Goal: Transaction & Acquisition: Purchase product/service

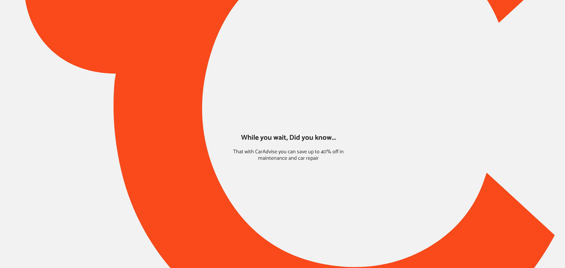
type input "*****"
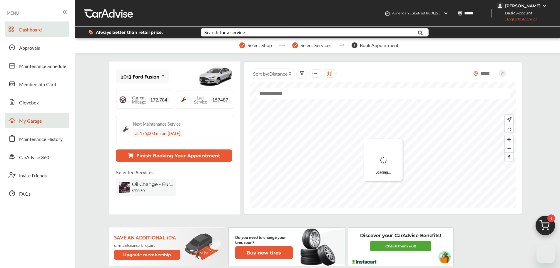
click at [25, 123] on span "My Garage" at bounding box center [30, 121] width 23 height 8
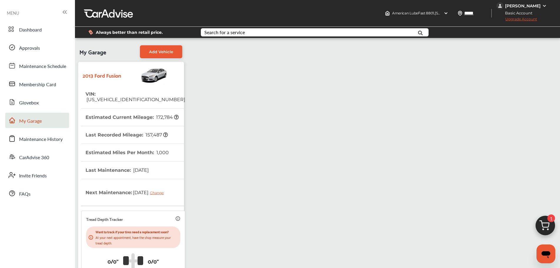
click at [136, 97] on th "VIN : [US_VEHICLE_IDENTIFICATION_NUMBER]" at bounding box center [136, 96] width 100 height 23
click at [29, 29] on span "Dashboard" at bounding box center [30, 30] width 23 height 8
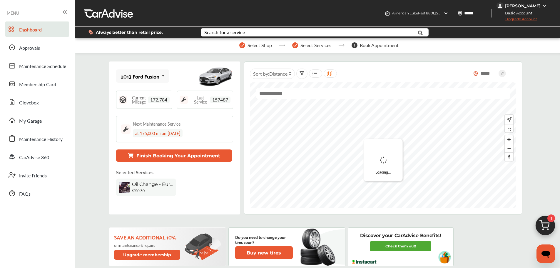
click at [549, 230] on img at bounding box center [546, 227] width 28 height 28
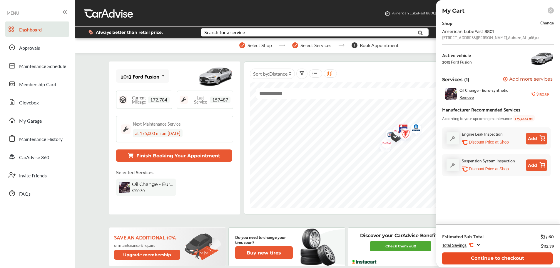
click at [535, 254] on button "Continue to checkout" at bounding box center [497, 258] width 111 height 12
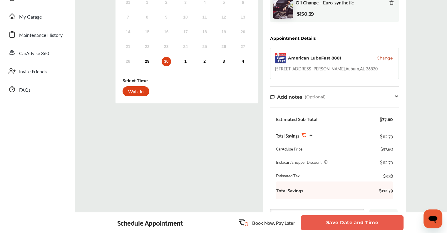
scroll to position [96, 0]
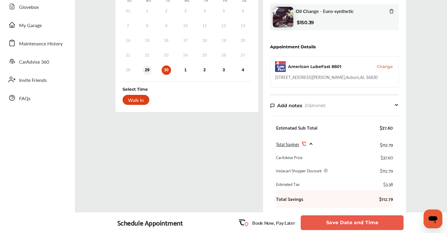
click at [148, 71] on div "29" at bounding box center [147, 69] width 9 height 9
click at [164, 68] on div "30" at bounding box center [166, 69] width 9 height 9
click at [148, 69] on div "29" at bounding box center [147, 69] width 9 height 9
click at [137, 99] on div "Walk In" at bounding box center [136, 100] width 27 height 10
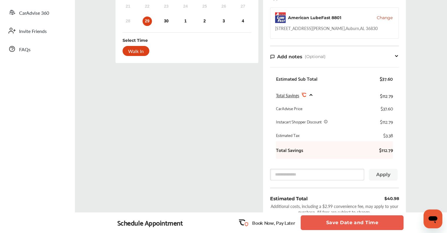
scroll to position [213, 0]
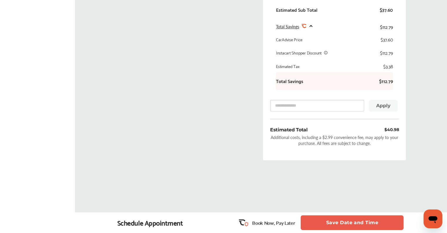
drag, startPoint x: 366, startPoint y: 224, endPoint x: 231, endPoint y: 155, distance: 151.6
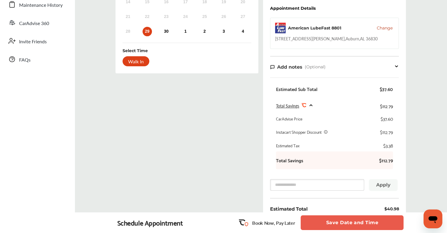
scroll to position [66, 0]
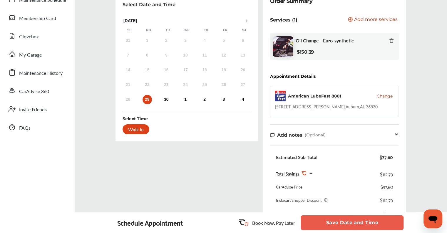
click at [393, 40] on icon at bounding box center [392, 40] width 5 height 5
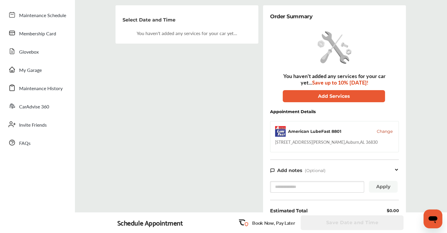
scroll to position [37, 0]
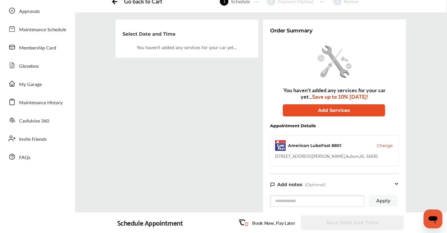
click at [331, 114] on button "Add Services" at bounding box center [334, 110] width 102 height 12
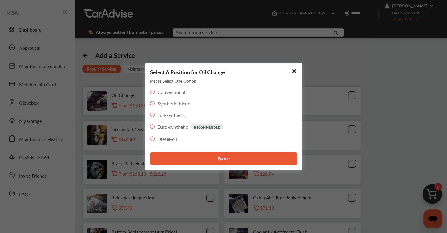
click at [167, 116] on label "Full-synthetic" at bounding box center [172, 114] width 28 height 7
click at [213, 160] on button "Save" at bounding box center [223, 158] width 147 height 13
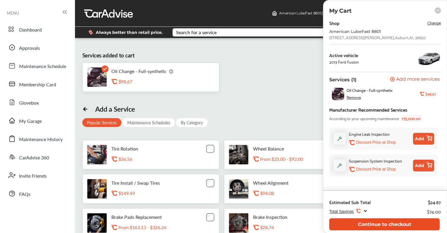
click at [393, 221] on button "Continue to checkout" at bounding box center [385, 224] width 111 height 12
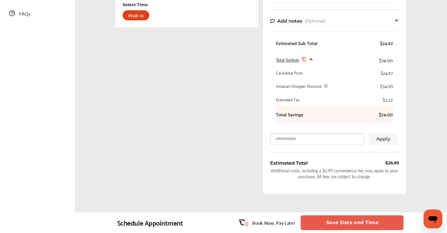
scroll to position [154, 0]
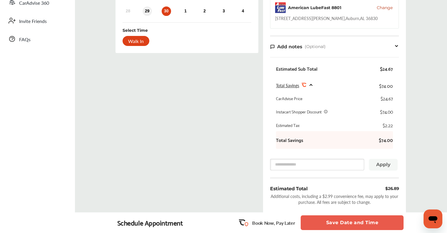
click at [143, 11] on div "29" at bounding box center [147, 10] width 9 height 9
click at [360, 218] on button "Save Date and Time" at bounding box center [352, 222] width 103 height 15
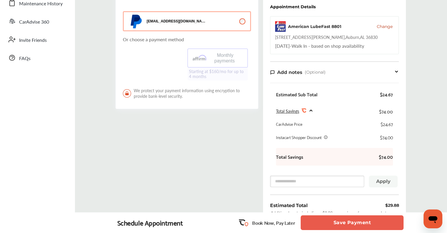
scroll to position [88, 0]
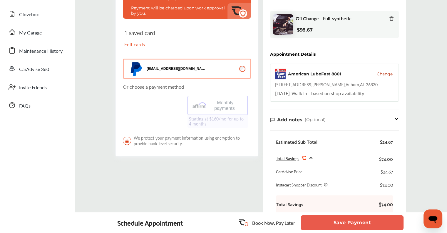
drag, startPoint x: 351, startPoint y: 224, endPoint x: 248, endPoint y: 194, distance: 107.0
click at [248, 194] on div "Go back to Cart 1 Schedule 2 Payment Method 3 Review Select payment method We w…" at bounding box center [261, 128] width 372 height 378
click at [197, 178] on div "Select payment method We won't charge you now ! Payment will be charged upon wo…" at bounding box center [187, 139] width 148 height 342
click at [388, 227] on button "Save Payment" at bounding box center [352, 222] width 103 height 15
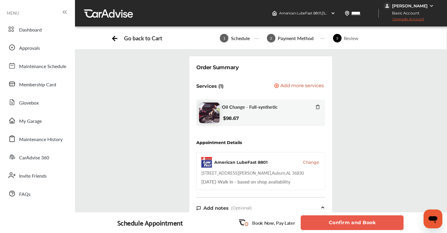
click at [341, 221] on button "Confirm and Book" at bounding box center [352, 222] width 103 height 15
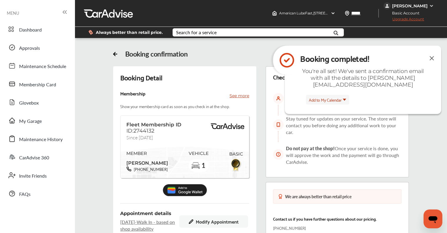
click at [432, 58] on img at bounding box center [432, 57] width 7 height 7
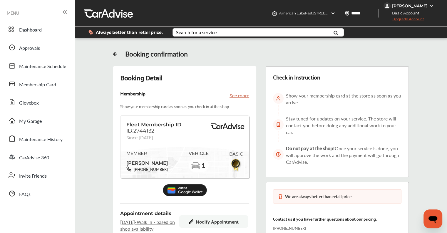
click at [430, 5] on img at bounding box center [432, 6] width 5 height 5
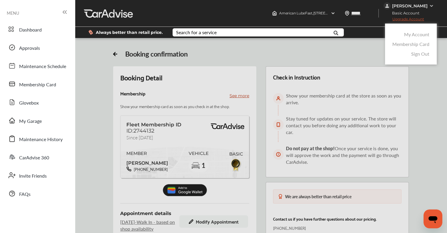
click at [410, 45] on link "Membership Card" at bounding box center [411, 44] width 37 height 7
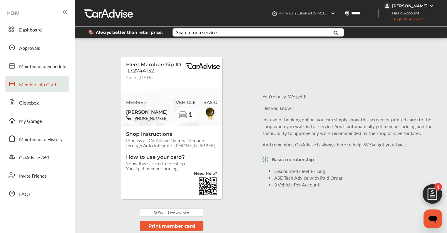
scroll to position [77, 0]
